Goal: Task Accomplishment & Management: Manage account settings

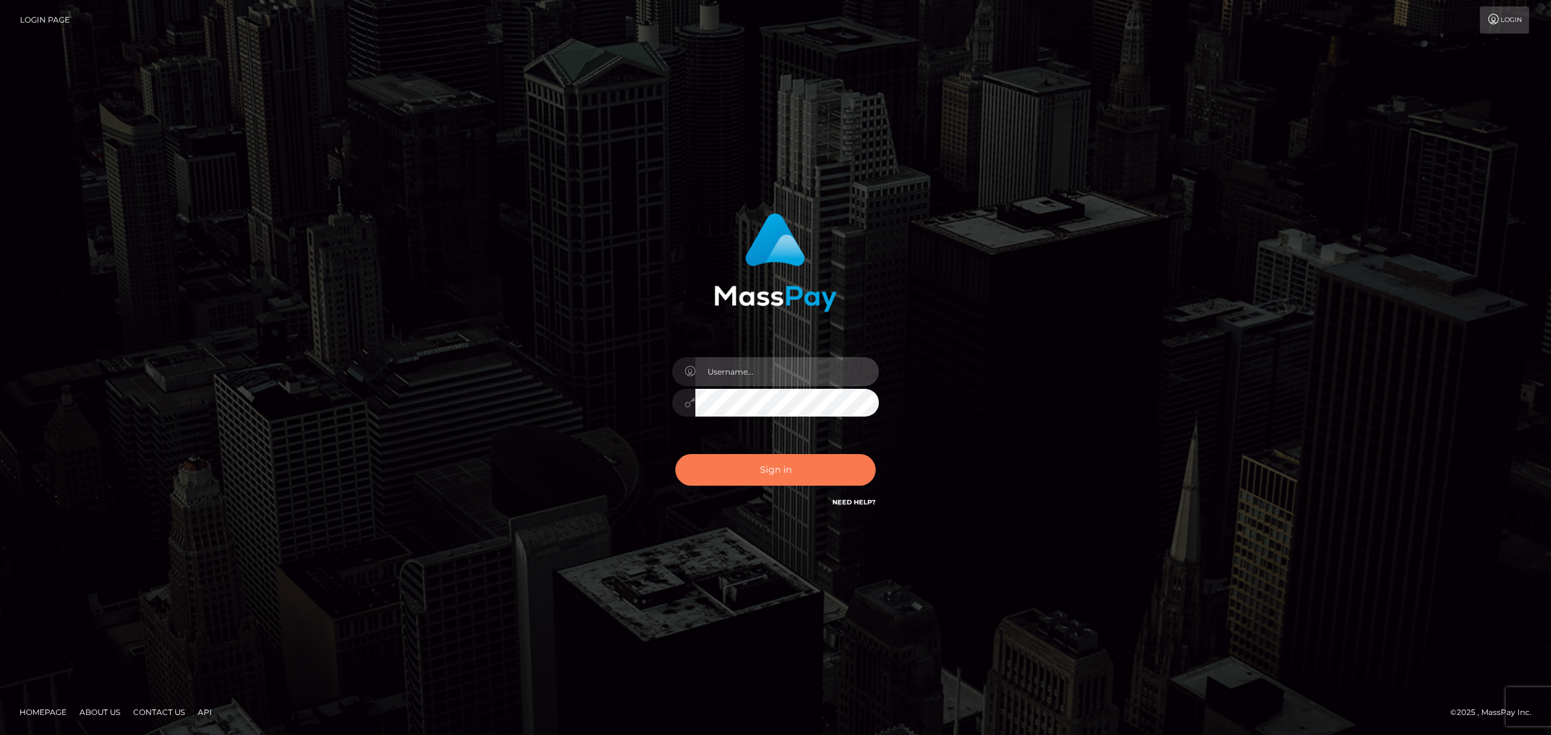
type input "[PERSON_NAME]"
click at [770, 476] on button "Sign in" at bounding box center [775, 470] width 200 height 32
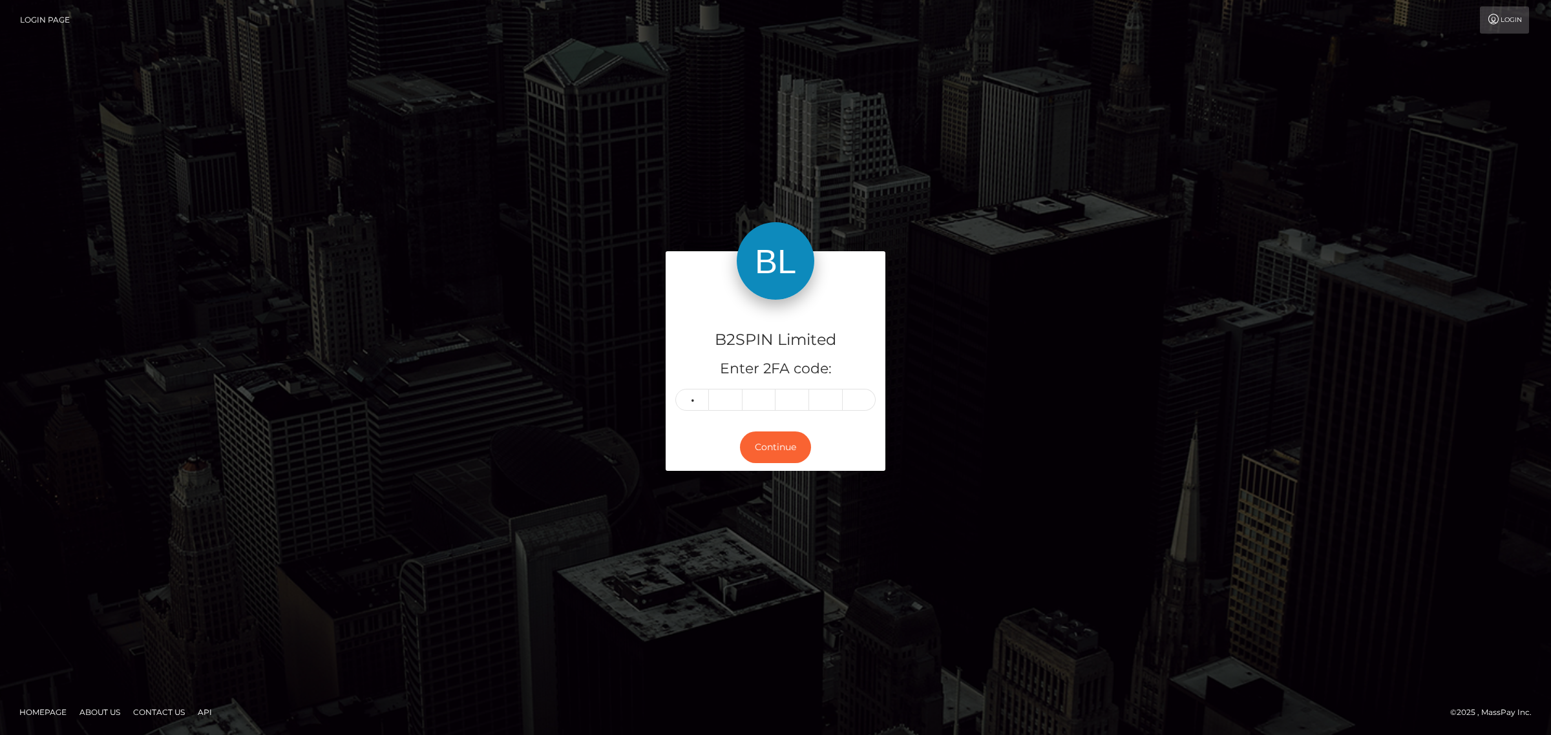
type input "4"
type input "5"
type input "3"
type input "7"
type input "3"
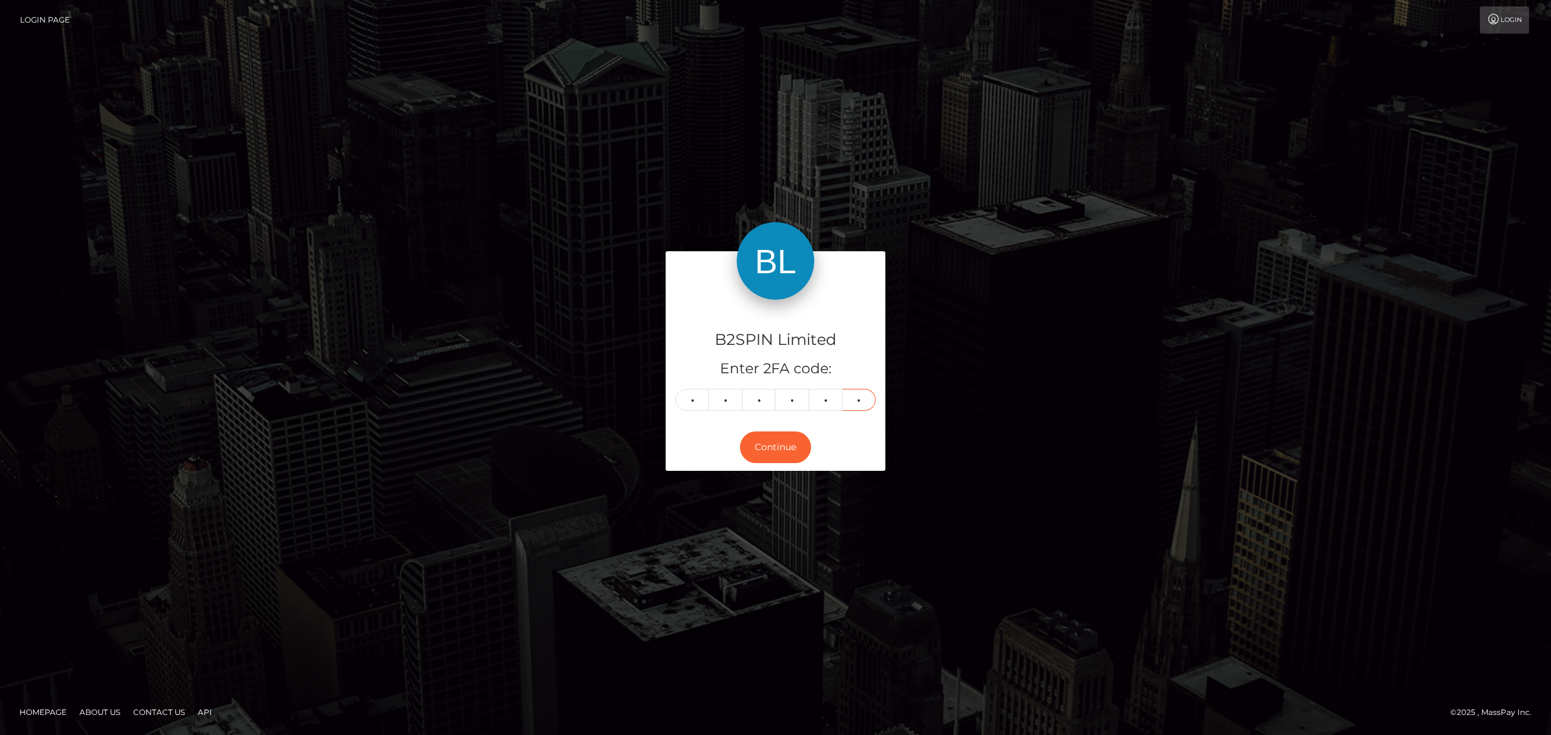
type input "1"
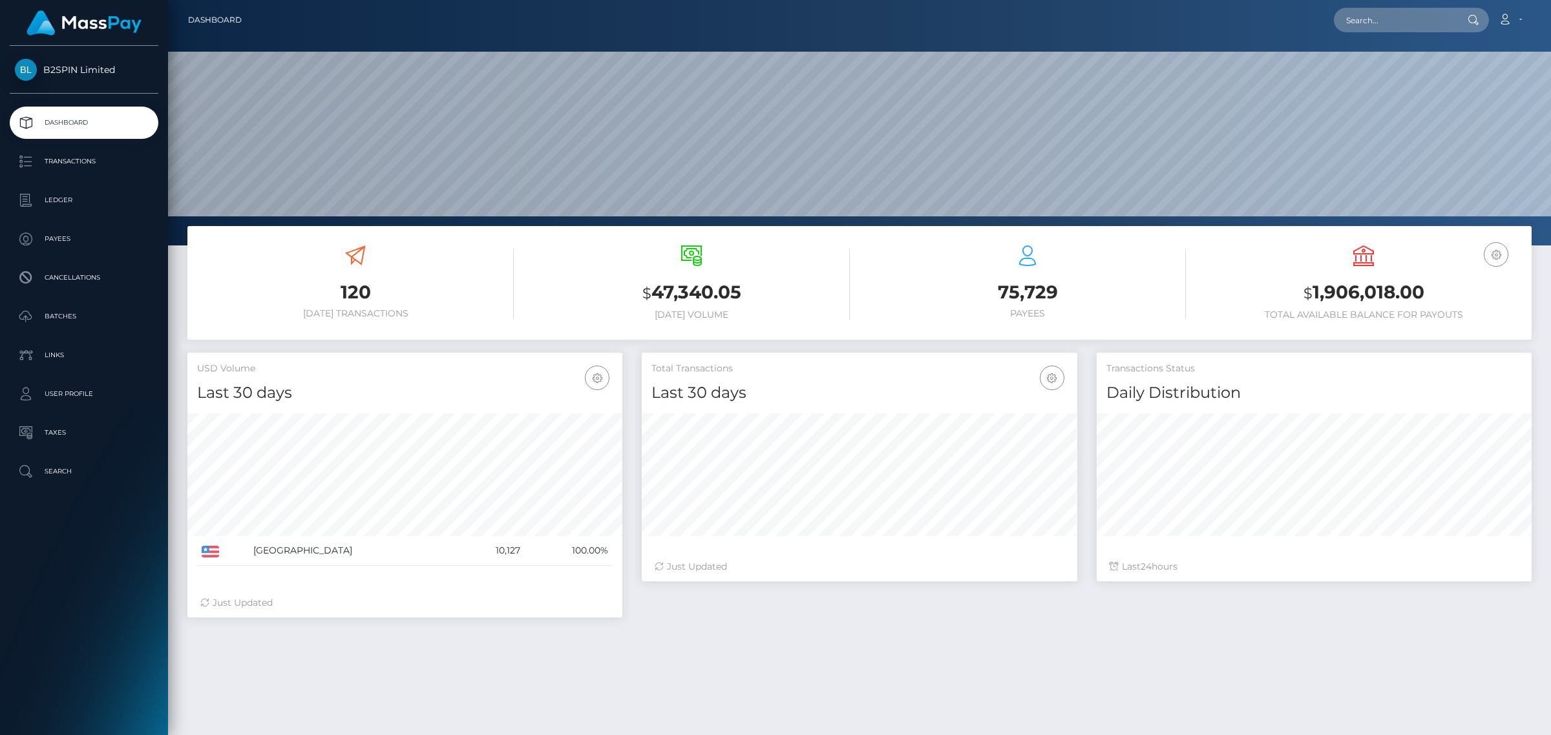
scroll to position [228, 434]
drag, startPoint x: 1432, startPoint y: 293, endPoint x: 1302, endPoint y: 291, distance: 130.5
click at [1302, 291] on h3 "$ 1,906,018.00" at bounding box center [1363, 293] width 317 height 26
copy h3 "$ 1,906,018.00"
